Goal: Communication & Community: Share content

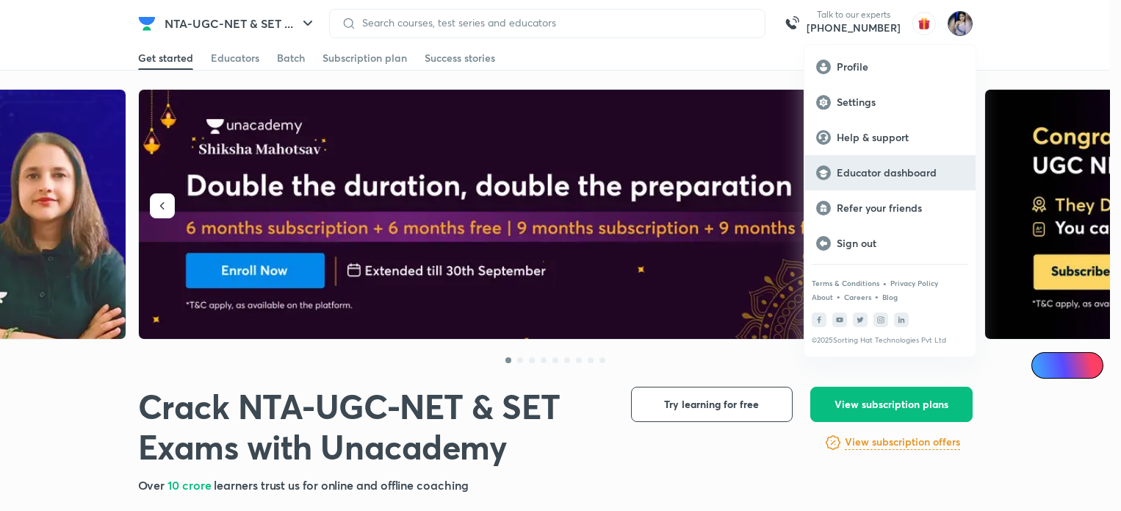
click at [868, 172] on p "Educator dashboard" at bounding box center [900, 172] width 127 height 13
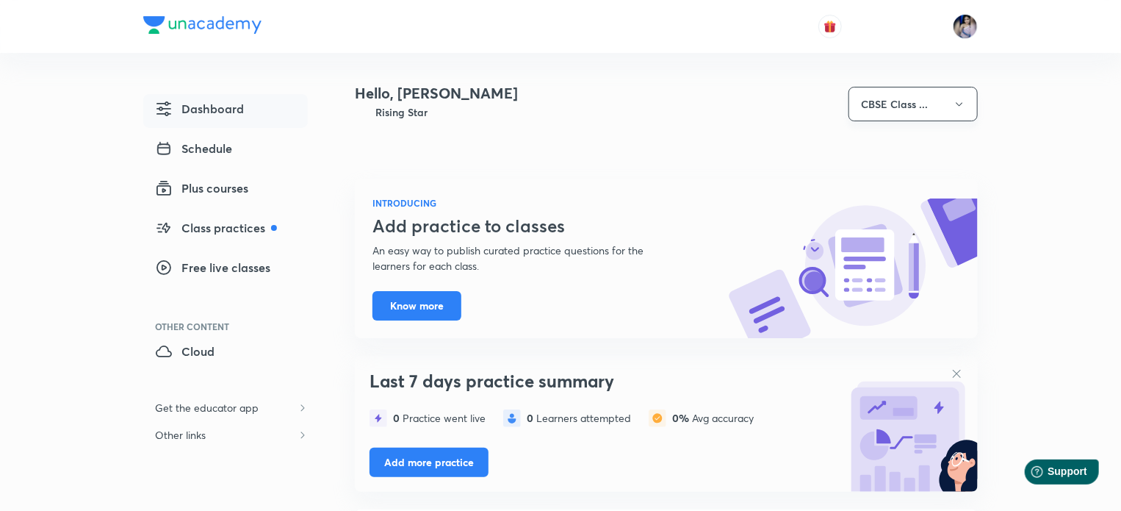
click at [965, 104] on icon "button" at bounding box center [960, 104] width 12 height 12
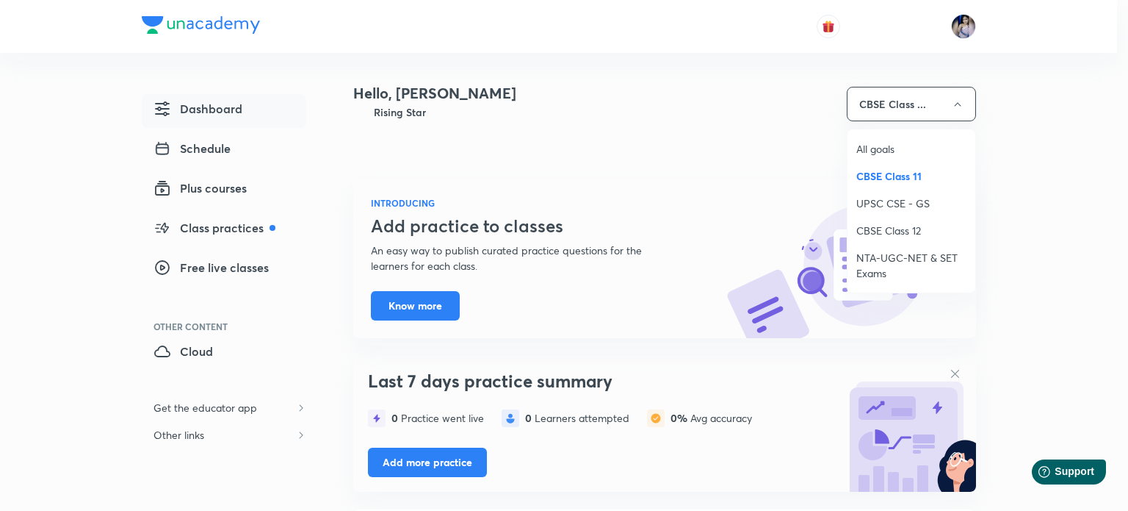
click at [896, 256] on span "NTA-UGC-NET & SET Exams" at bounding box center [912, 265] width 110 height 31
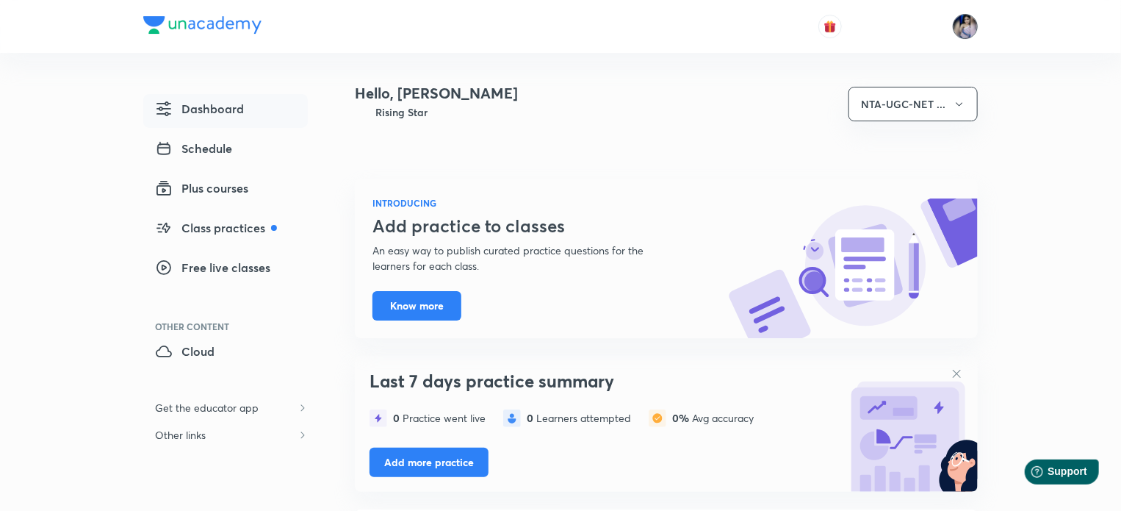
click at [968, 26] on img at bounding box center [965, 26] width 25 height 25
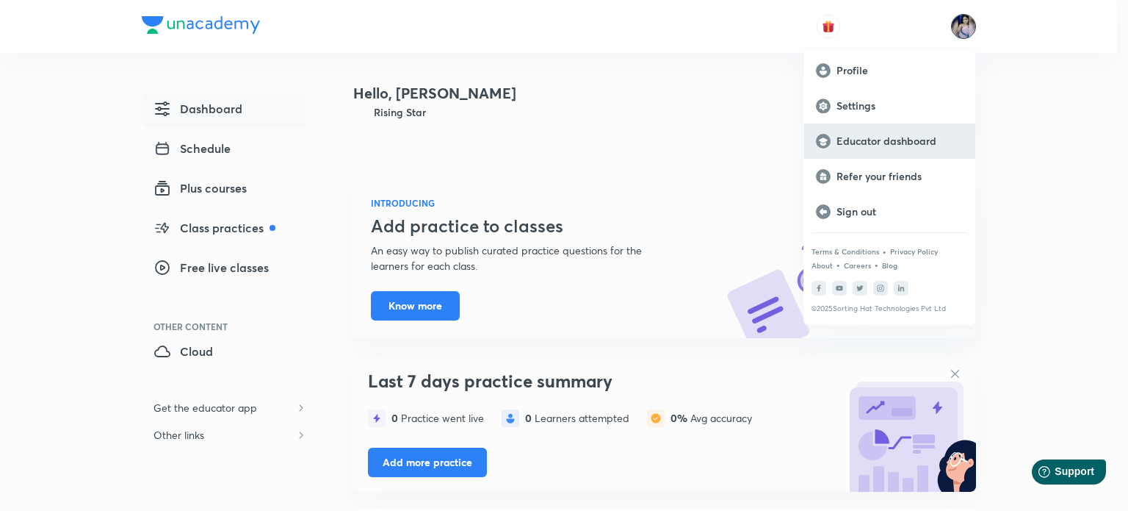
click at [871, 134] on p "Educator dashboard" at bounding box center [900, 140] width 127 height 13
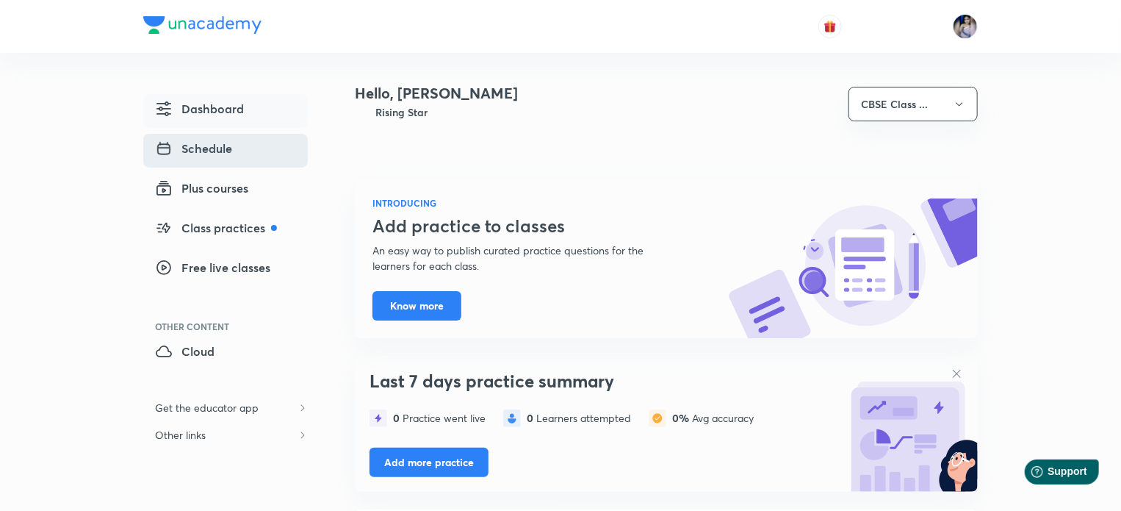
click at [205, 149] on span "Schedule" at bounding box center [193, 149] width 77 height 18
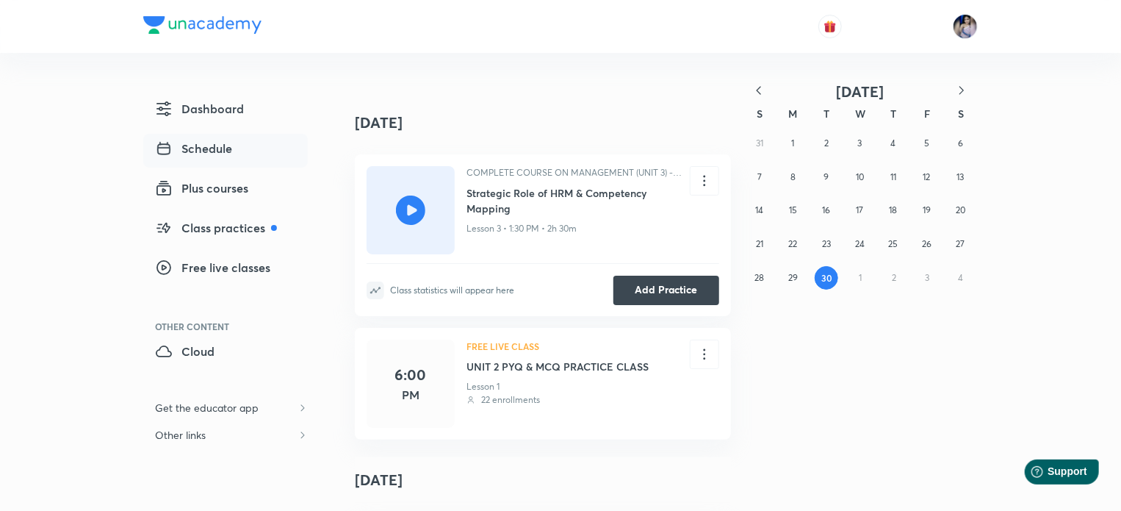
click at [406, 204] on icon at bounding box center [410, 209] width 29 height 29
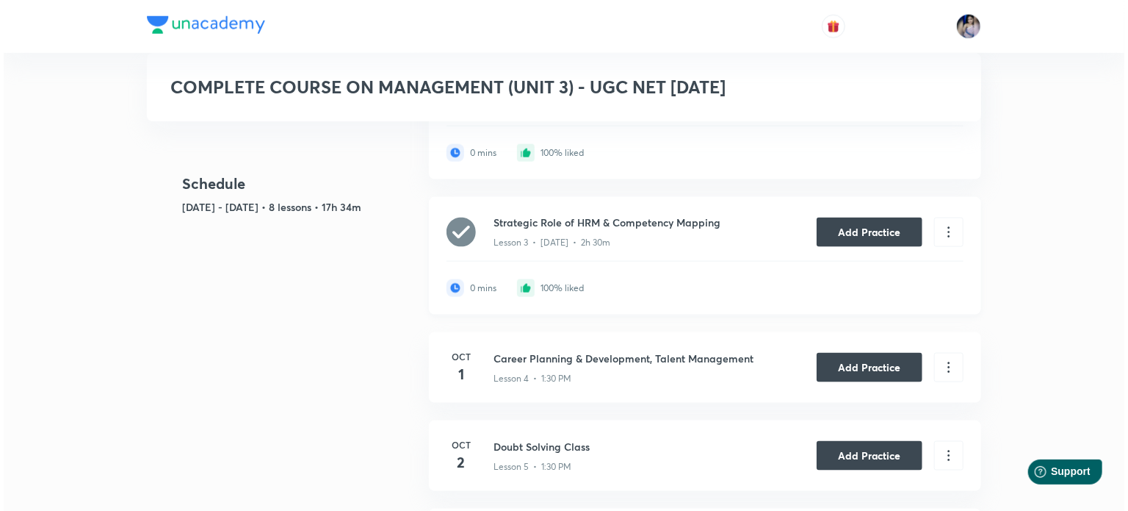
scroll to position [882, 0]
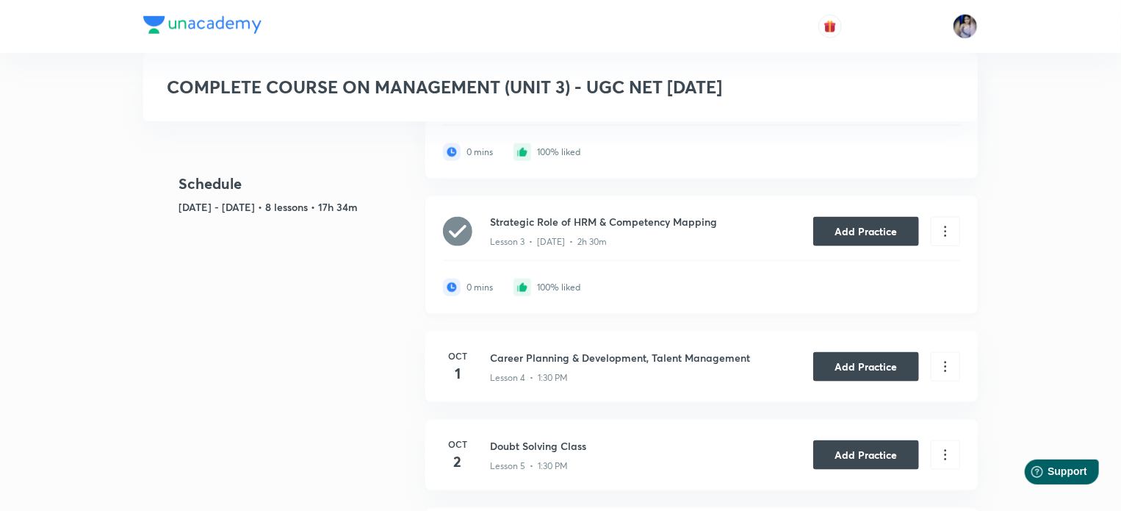
click at [537, 217] on h6 "Strategic Role of HRM & Competency Mapping" at bounding box center [624, 221] width 268 height 15
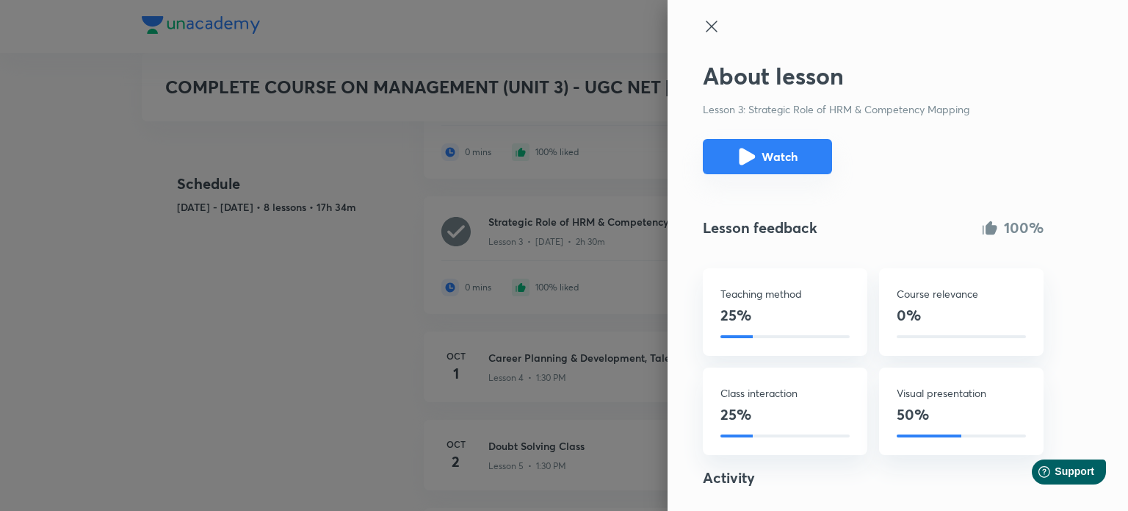
click at [738, 148] on icon "Watch" at bounding box center [747, 157] width 18 height 18
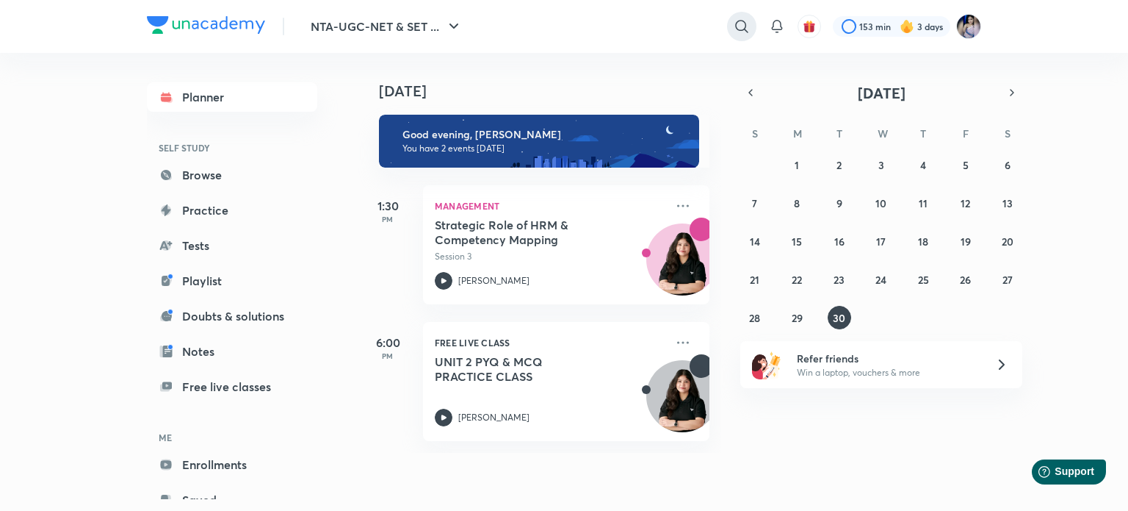
click at [735, 23] on icon at bounding box center [742, 27] width 18 height 18
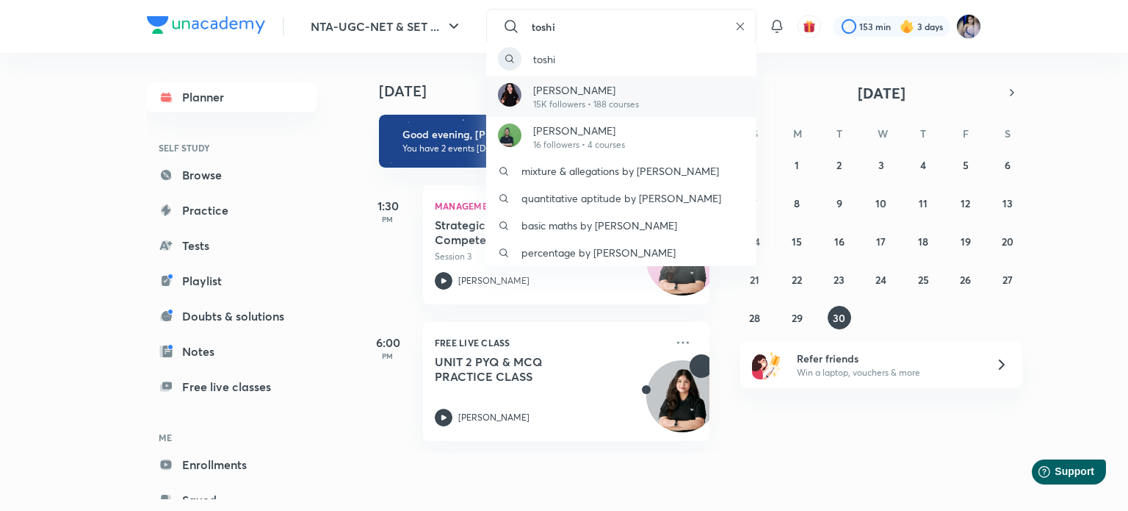
type input "toshi"
click at [592, 82] on p "Toshiba Shukla" at bounding box center [586, 89] width 106 height 15
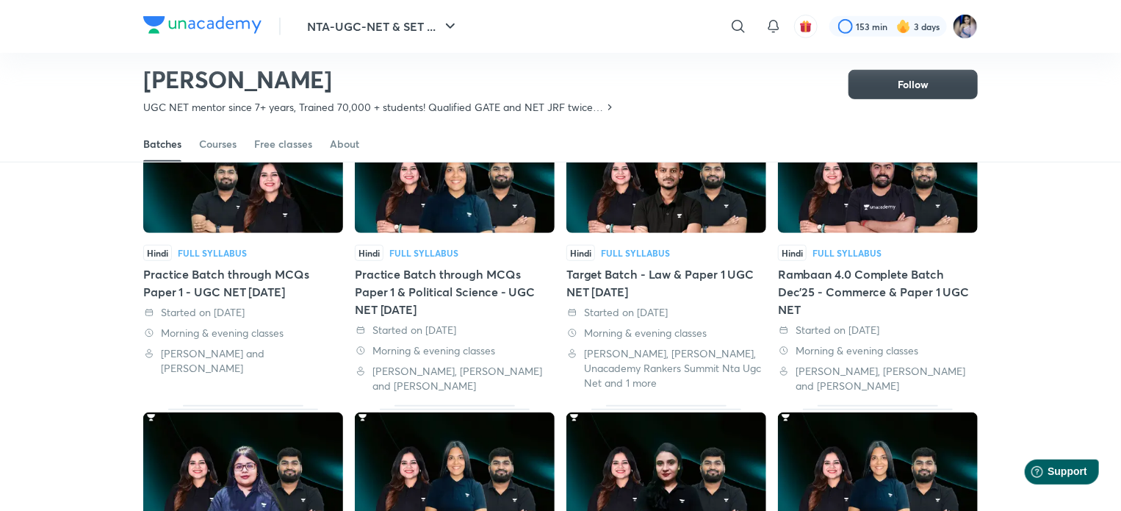
scroll to position [436, 0]
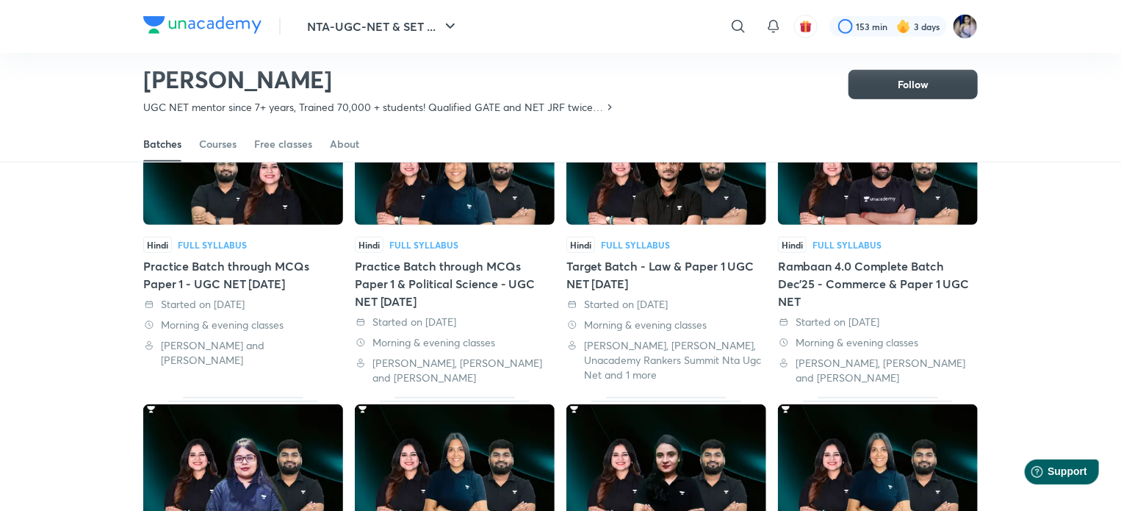
click at [247, 297] on div "Started on 18 Sep 2025" at bounding box center [243, 304] width 200 height 15
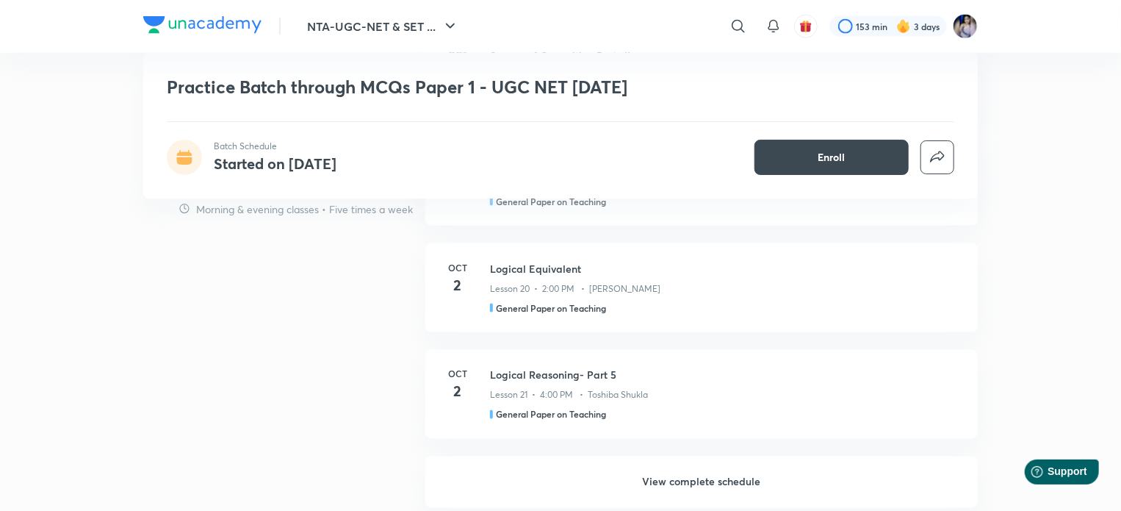
scroll to position [1028, 0]
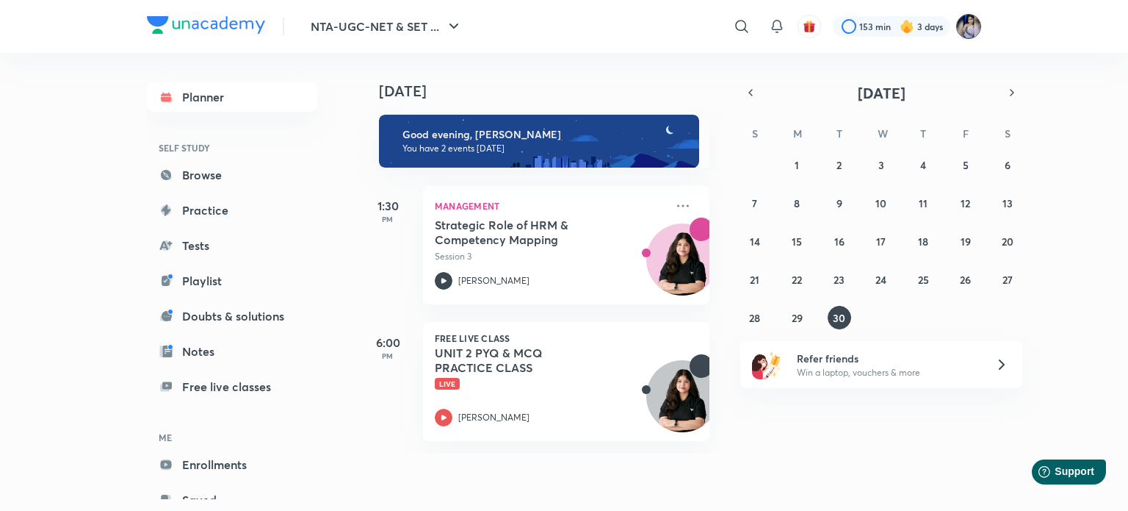
click at [968, 29] on img at bounding box center [968, 26] width 25 height 25
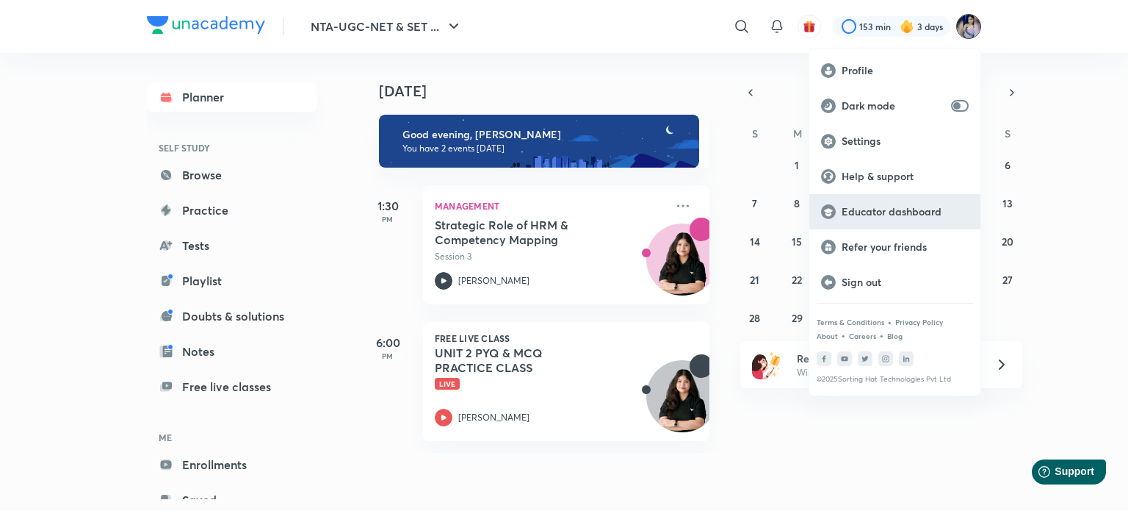
click at [870, 212] on p "Educator dashboard" at bounding box center [905, 211] width 127 height 13
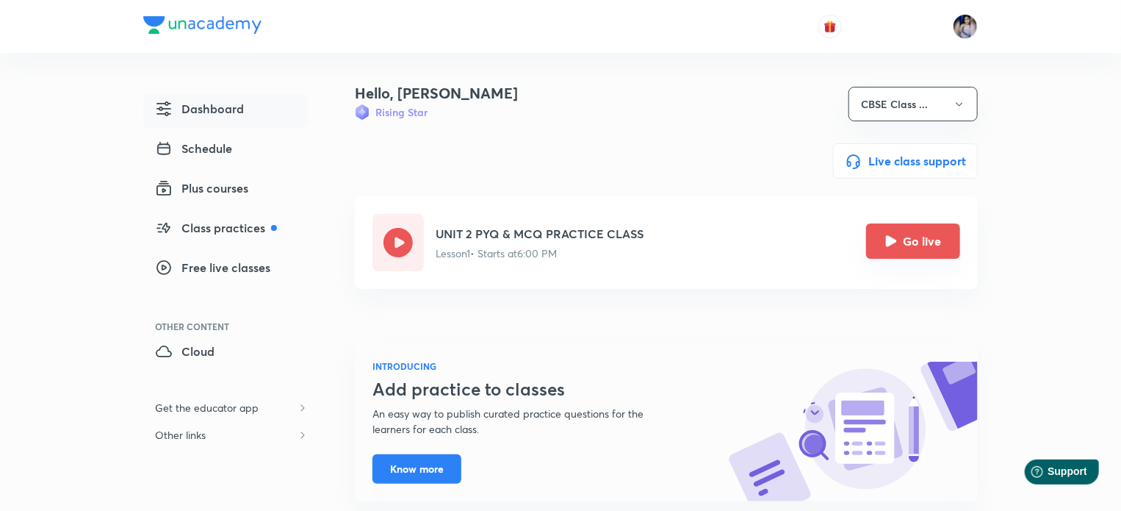
click at [887, 240] on icon "Go live" at bounding box center [891, 240] width 11 height 11
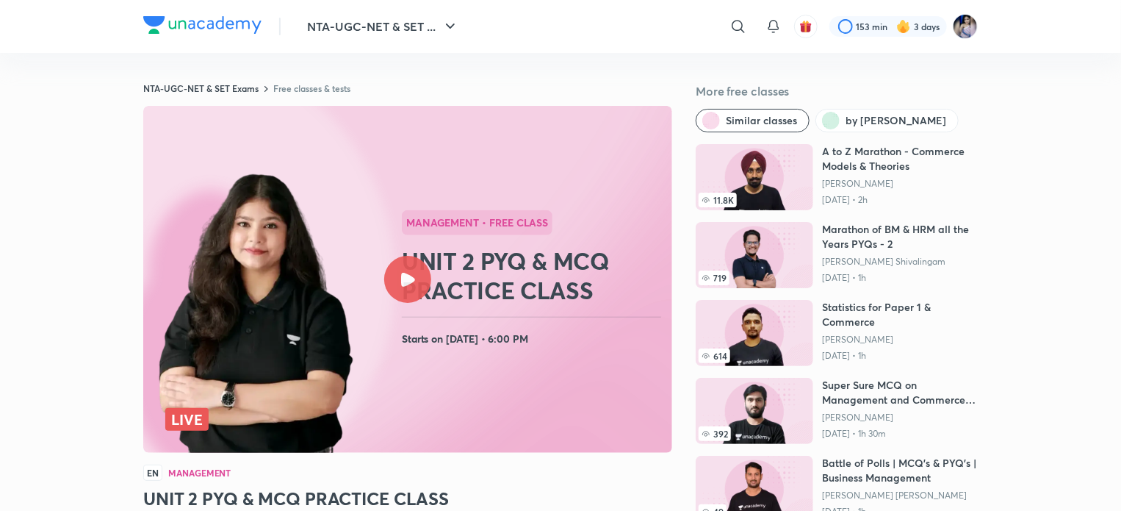
click at [408, 277] on icon at bounding box center [408, 280] width 14 height 14
